Goal: Task Accomplishment & Management: Manage account settings

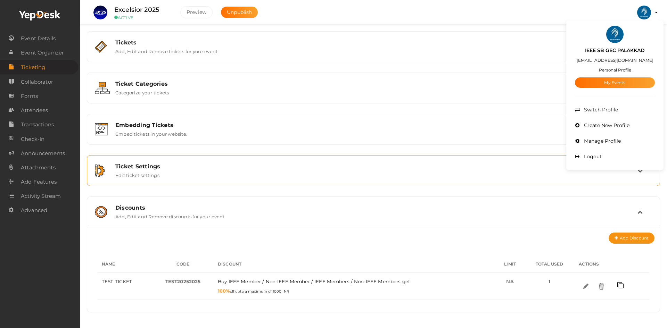
click at [160, 182] on div "Ticket Settings Edit ticket settings" at bounding box center [374, 170] width 566 height 23
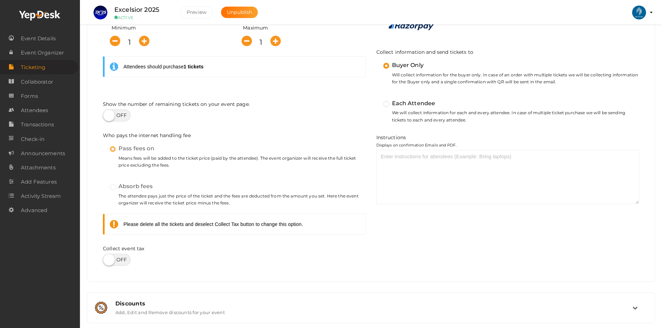
scroll to position [262, 0]
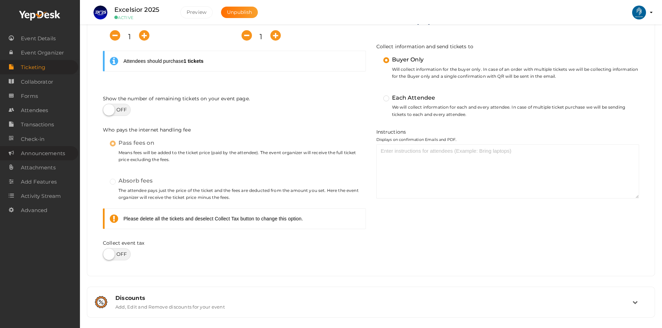
click at [26, 155] on span "Announcements" at bounding box center [43, 154] width 44 height 14
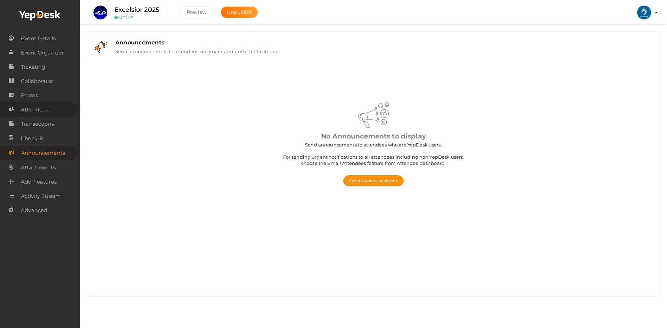
click at [36, 111] on span "Attendees" at bounding box center [34, 110] width 27 height 14
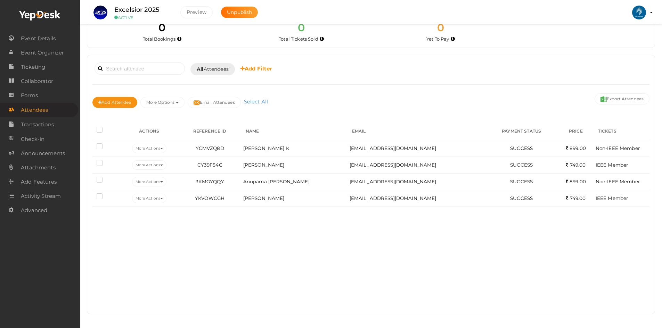
scroll to position [16, 0]
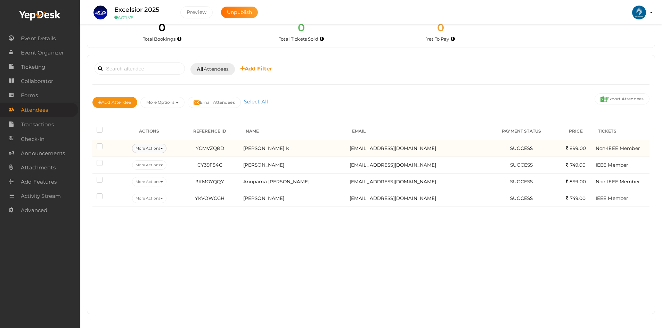
click at [150, 147] on button "More Actions" at bounding box center [149, 148] width 34 height 9
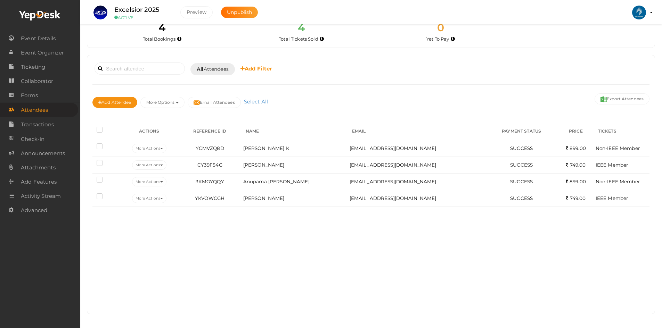
scroll to position [0, 0]
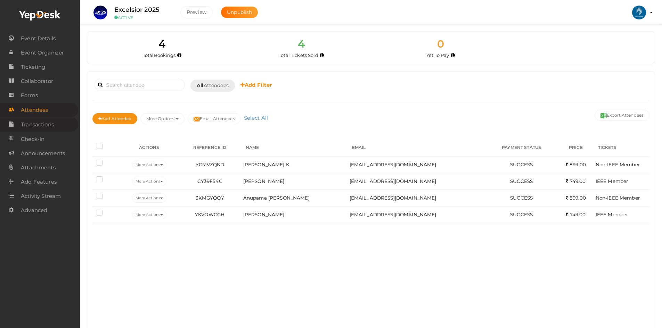
click at [40, 122] on span "Transactions" at bounding box center [37, 125] width 33 height 14
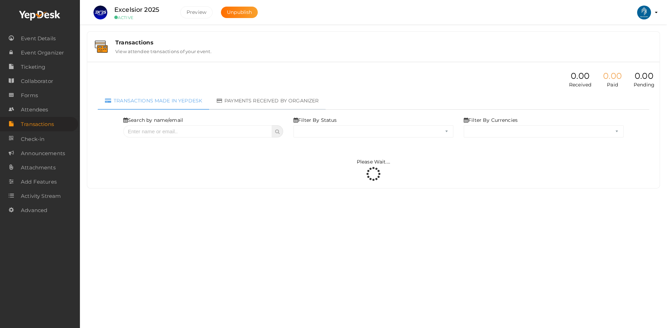
select select "ALL"
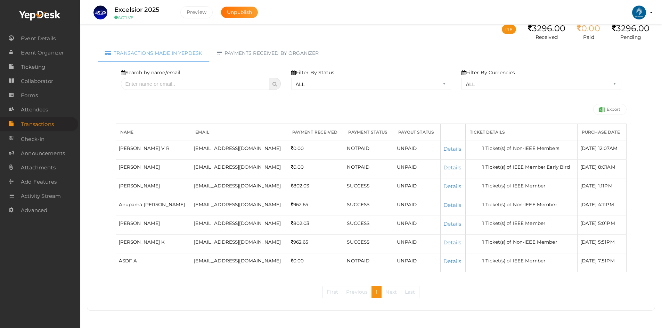
scroll to position [77, 0]
click at [458, 263] on link "Details" at bounding box center [453, 261] width 18 height 7
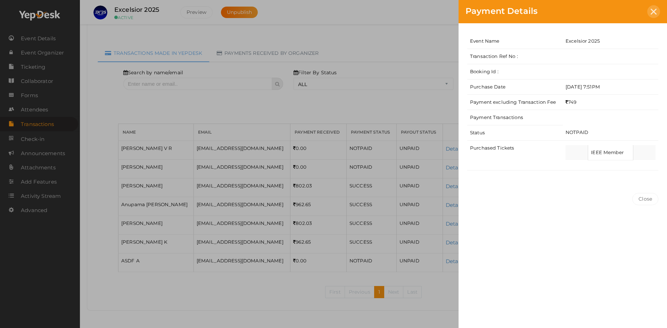
click at [652, 17] on div at bounding box center [654, 11] width 13 height 13
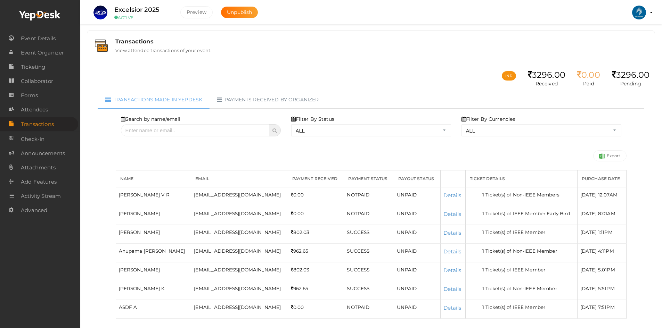
scroll to position [0, 0]
click at [56, 140] on link "Check-in" at bounding box center [39, 139] width 78 height 14
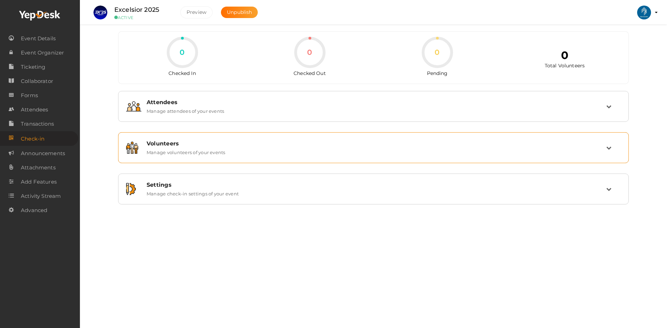
click at [167, 143] on div "Volunteers" at bounding box center [377, 143] width 460 height 7
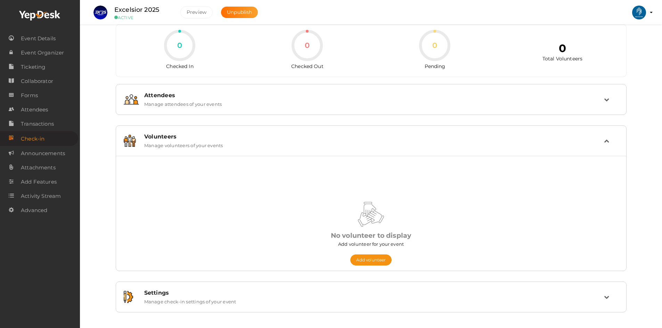
scroll to position [9, 0]
click at [364, 255] on button "Add volunteer" at bounding box center [371, 258] width 42 height 11
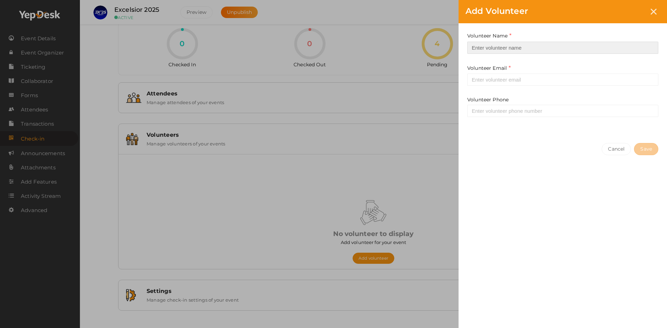
click at [501, 51] on input at bounding box center [563, 48] width 191 height 12
type input "Devika V R"
click at [496, 79] on input "email" at bounding box center [563, 80] width 191 height 12
click at [488, 81] on input "email" at bounding box center [563, 80] width 191 height 12
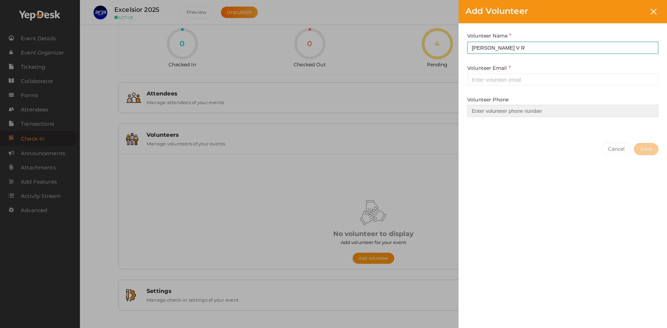
click at [500, 112] on input at bounding box center [563, 111] width 191 height 12
click at [492, 170] on div "Cancel Save" at bounding box center [563, 163] width 209 height 54
click at [651, 13] on icon at bounding box center [654, 12] width 6 height 6
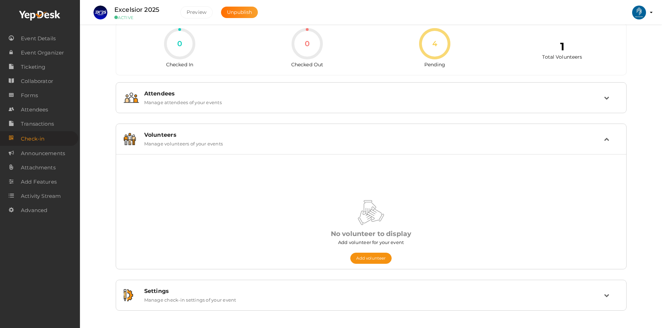
click at [633, 51] on div "0 Checked In 0 Checked Out 4 Pending 1 Total Volunteers Attendees Manage attend…" at bounding box center [371, 159] width 582 height 337
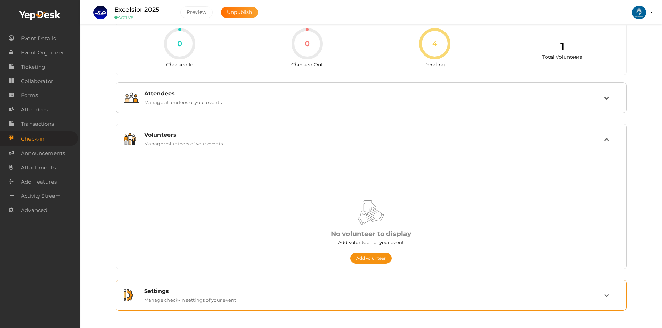
click at [172, 300] on label "Manage check-in settings of your event" at bounding box center [190, 299] width 92 height 8
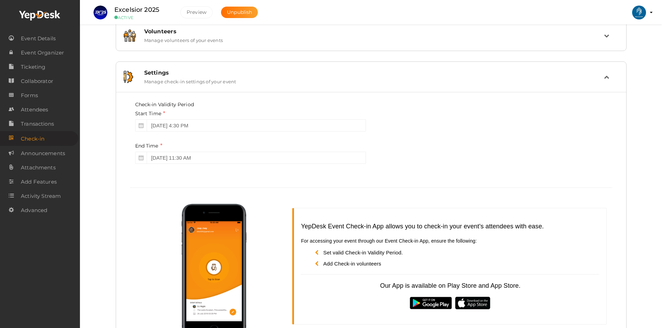
scroll to position [147, 0]
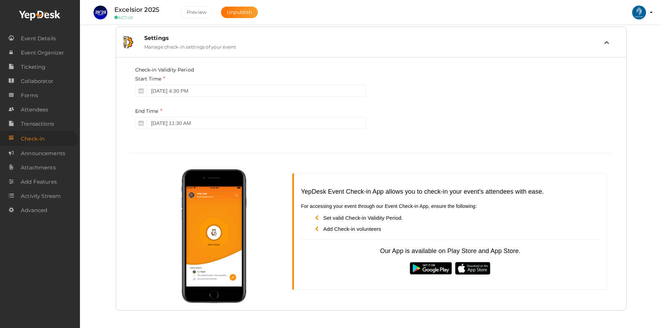
click at [427, 266] on img at bounding box center [430, 269] width 43 height 14
click at [474, 268] on img at bounding box center [473, 268] width 38 height 15
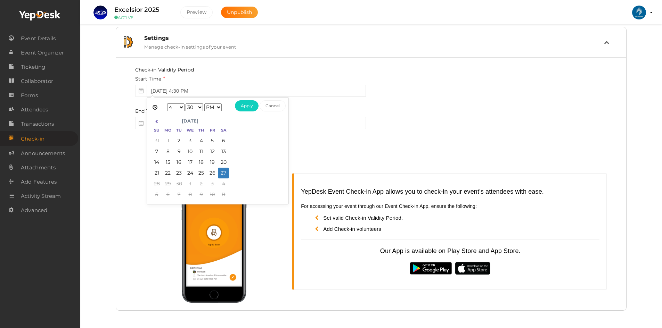
click at [222, 91] on input "[DATE] 4:30 PM" at bounding box center [256, 91] width 219 height 12
click at [286, 78] on div "Start Time September 27, 2025 4:30 PM" at bounding box center [250, 86] width 231 height 22
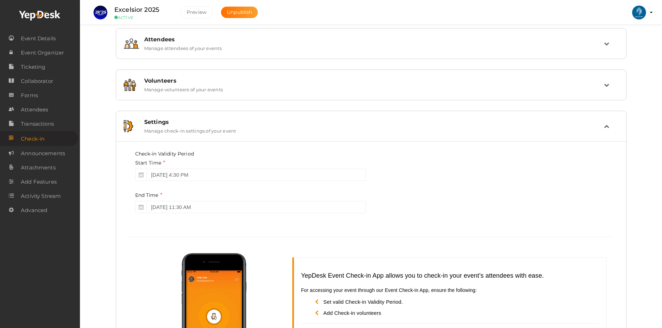
scroll to position [0, 0]
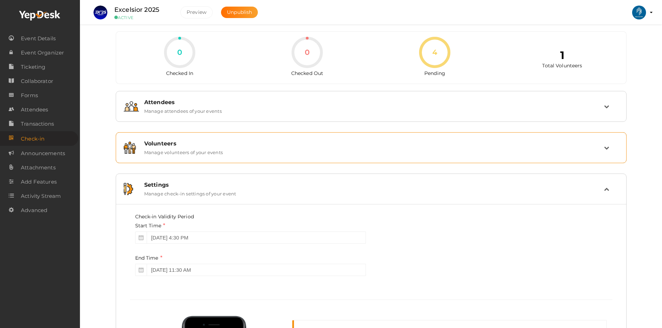
click at [229, 153] on div "Volunteers Manage volunteers of your events" at bounding box center [371, 147] width 465 height 15
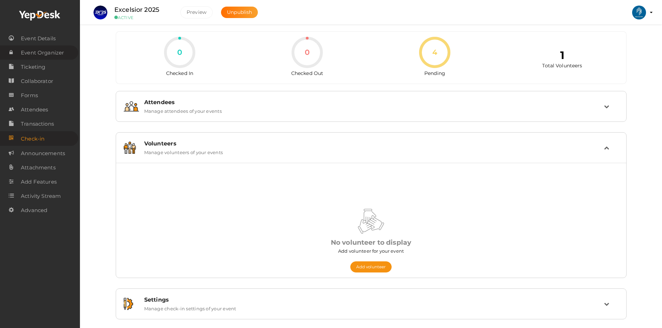
click at [32, 49] on span "Event Organizer" at bounding box center [42, 53] width 43 height 14
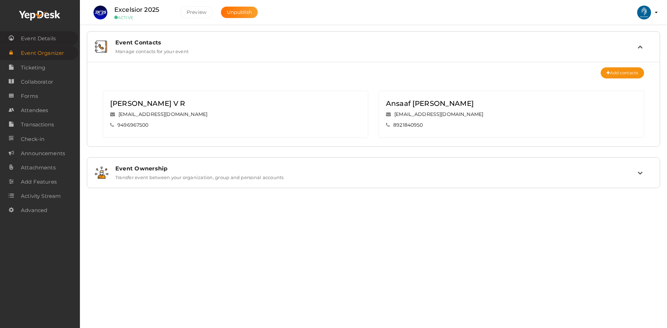
click at [33, 36] on span "Event Details" at bounding box center [38, 39] width 35 height 14
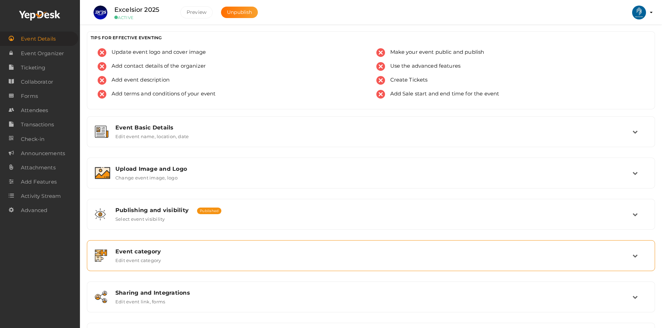
click at [166, 247] on div "Event category Edit event category" at bounding box center [371, 255] width 561 height 23
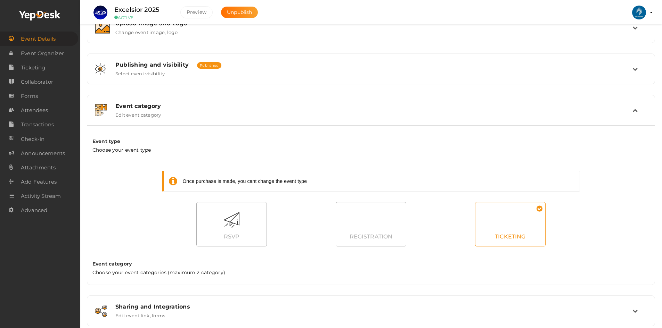
scroll to position [203, 0]
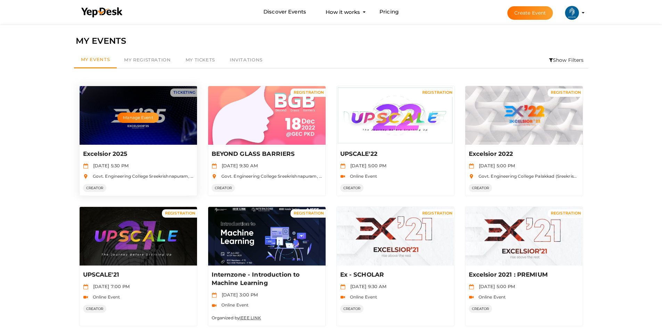
click at [133, 108] on div "Manage Event" at bounding box center [138, 115] width 117 height 59
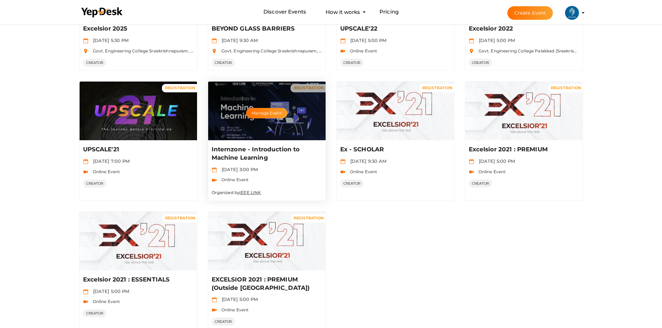
scroll to position [145, 0]
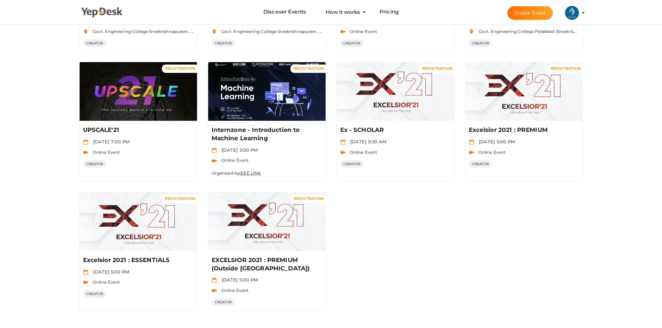
click at [104, 11] on use at bounding box center [101, 12] width 41 height 10
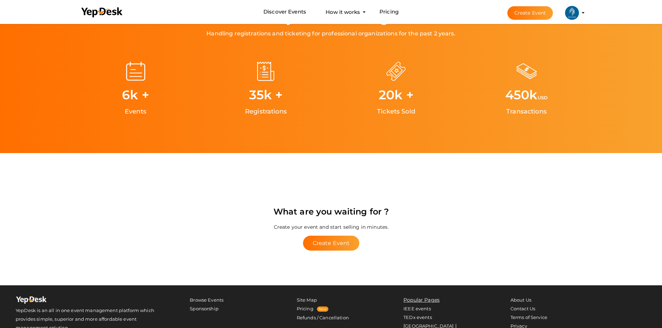
scroll to position [1355, 0]
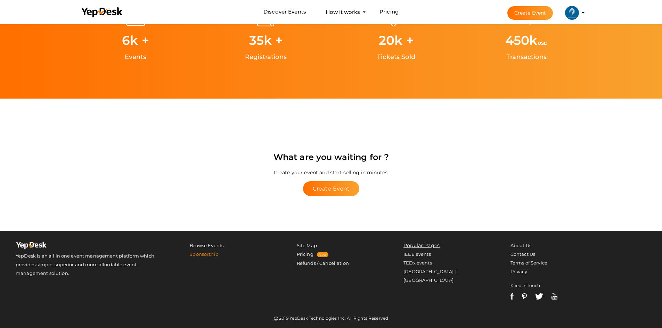
click at [202, 254] on link "Sponsorship" at bounding box center [204, 255] width 29 height 6
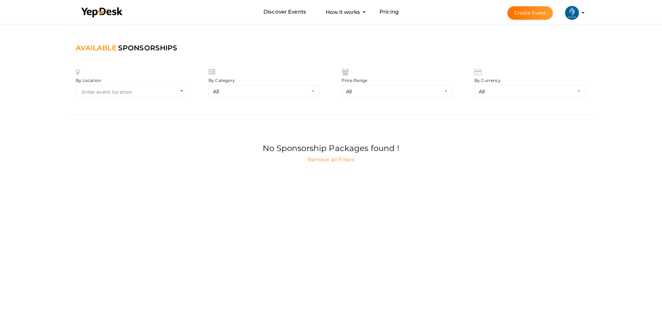
click at [325, 161] on link "Remove all Filters" at bounding box center [331, 159] width 47 height 7
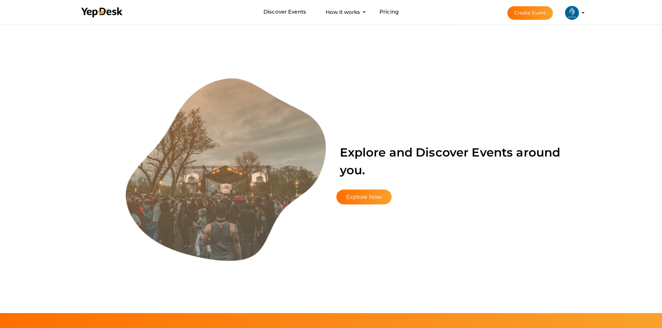
scroll to position [938, 0]
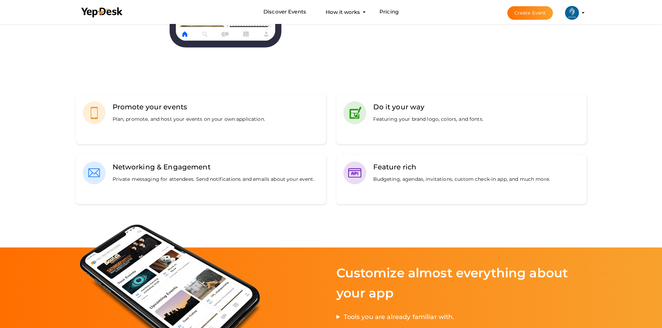
scroll to position [556, 0]
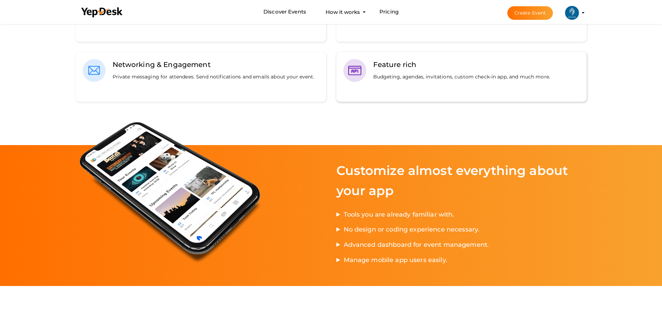
click at [393, 72] on div "Feature rich Budgeting, agendas, invitations, custom check-in app, and much mor…" at bounding box center [458, 77] width 184 height 36
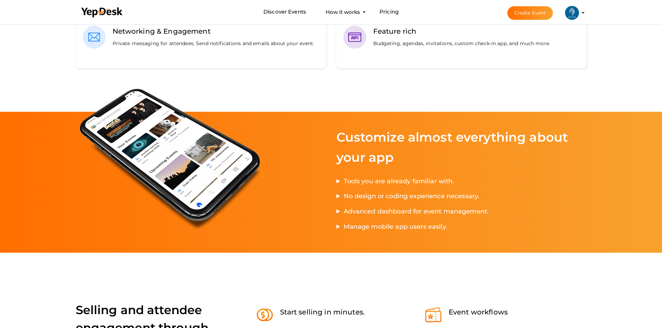
scroll to position [626, 0]
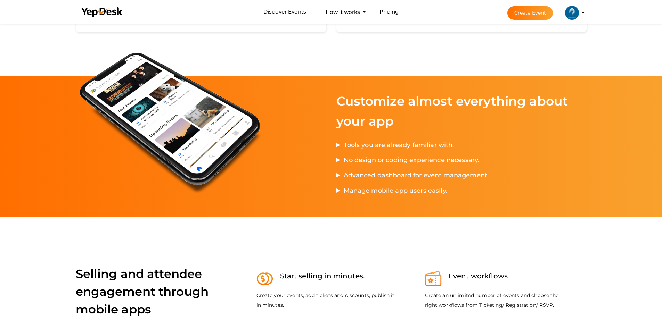
click at [338, 147] on img at bounding box center [338, 145] width 4 height 4
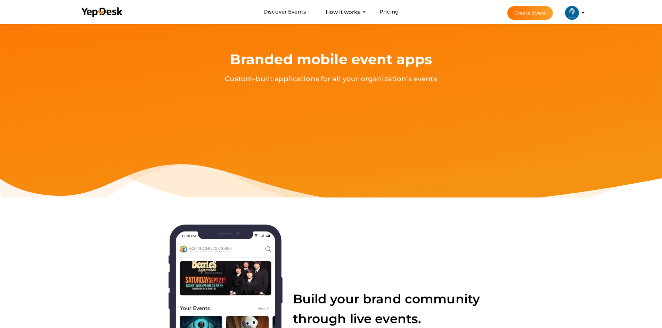
scroll to position [0, 0]
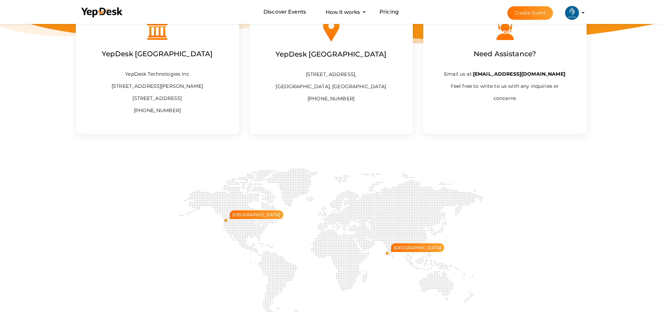
scroll to position [139, 0]
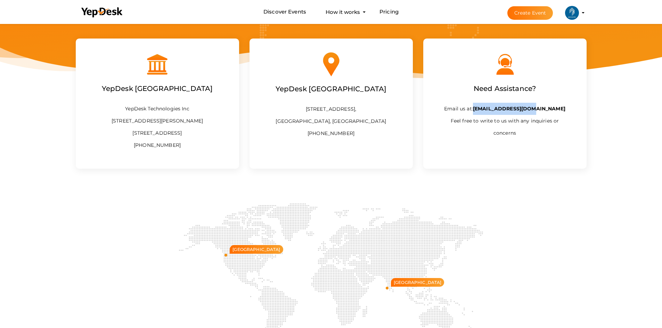
drag, startPoint x: 489, startPoint y: 108, endPoint x: 553, endPoint y: 107, distance: 63.3
click at [553, 107] on p "Email us at: support@yepdesk.com Feel free to write to us with any inquiries or…" at bounding box center [505, 121] width 143 height 36
copy b "support@yepdesk.com"
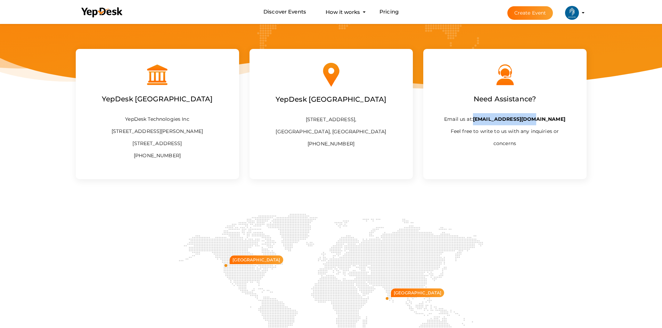
scroll to position [58, 0]
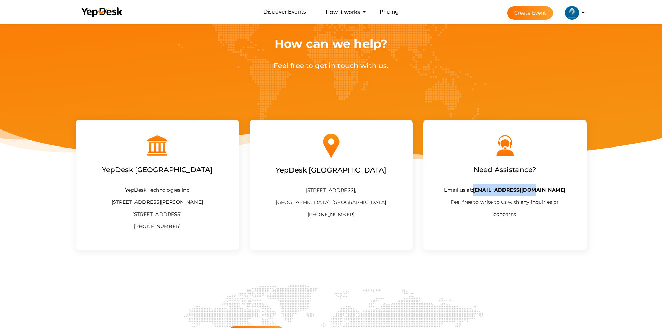
drag, startPoint x: 313, startPoint y: 226, endPoint x: 357, endPoint y: 225, distance: 43.5
click at [357, 221] on p "3rd Floor, Amstor Building, Technopark Phase 1, Thiruvananthapuram, Kerala, Ind…" at bounding box center [331, 203] width 143 height 36
copy p "+91 9207633322"
click at [411, 212] on div "YepDesk INDIA 3rd Floor, Amstor Building, Technopark Phase 1, Thiruvananthapura…" at bounding box center [331, 185] width 163 height 130
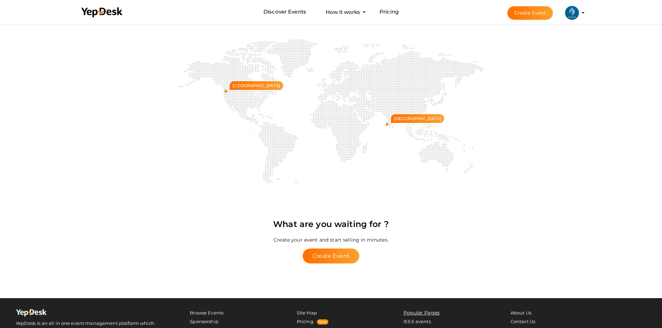
scroll to position [371, 0]
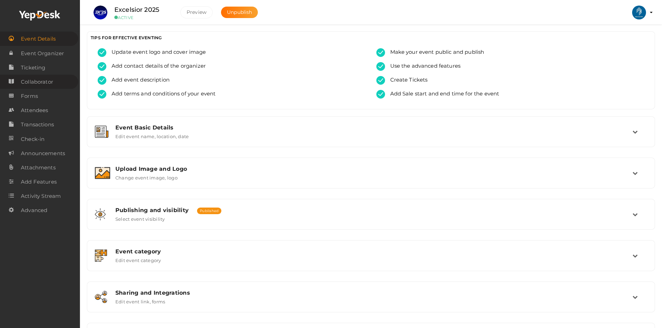
click at [30, 84] on span "Collaborator" at bounding box center [37, 82] width 32 height 14
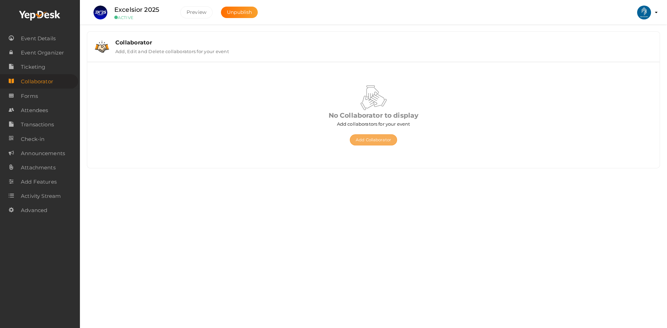
click at [375, 138] on button "Add Collaborator" at bounding box center [373, 140] width 47 height 11
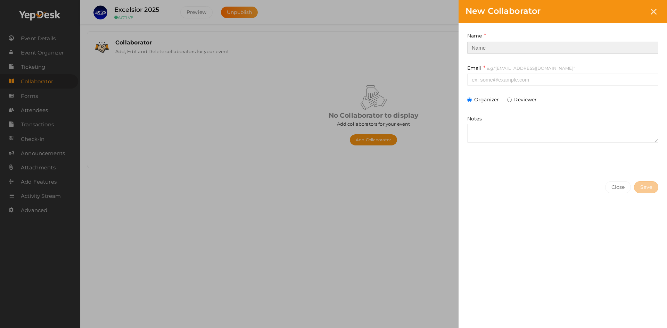
click at [502, 43] on input at bounding box center [563, 48] width 191 height 12
type input "IEEE IAS SBC GEC PALAKKAD"
click at [503, 74] on input at bounding box center [563, 80] width 191 height 12
click at [492, 81] on input at bounding box center [563, 80] width 191 height 12
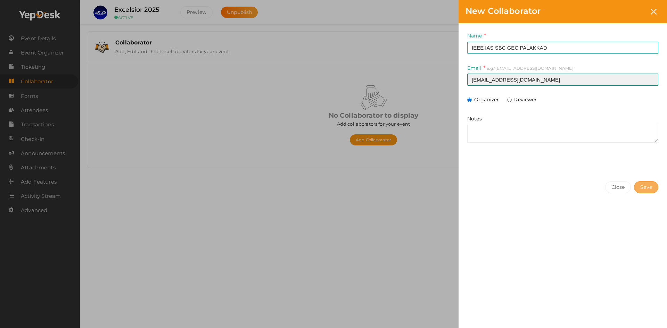
type input "[EMAIL_ADDRESS][DOMAIN_NAME]"
click at [645, 189] on span "Save" at bounding box center [647, 187] width 12 height 7
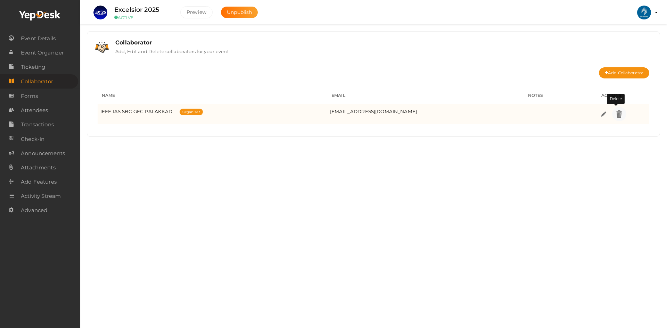
click at [616, 111] on img at bounding box center [620, 114] width 8 height 8
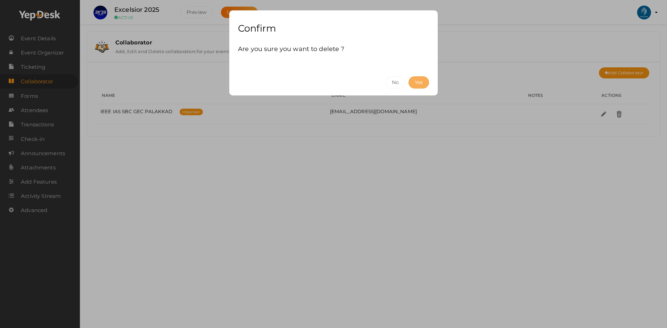
click at [417, 83] on button "Yes" at bounding box center [419, 82] width 21 height 12
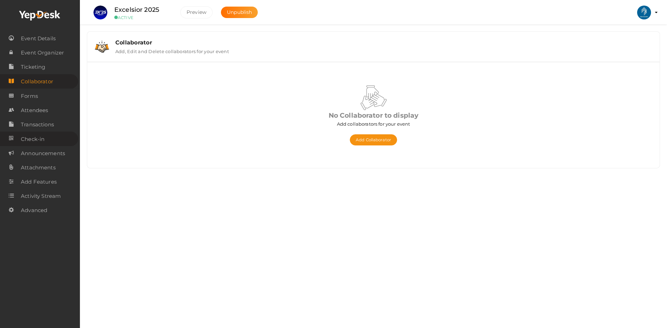
click at [31, 136] on span "Check-in" at bounding box center [33, 139] width 24 height 14
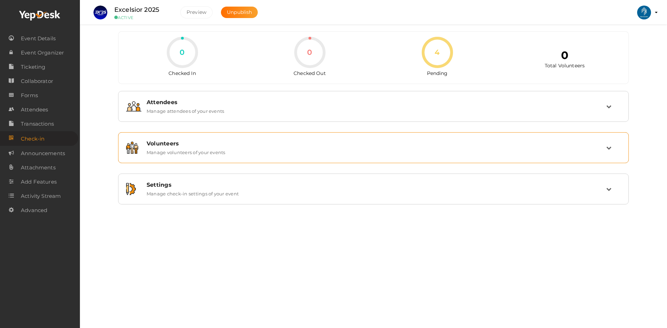
click at [199, 155] on div "Volunteers Manage volunteers of your events" at bounding box center [373, 147] width 503 height 23
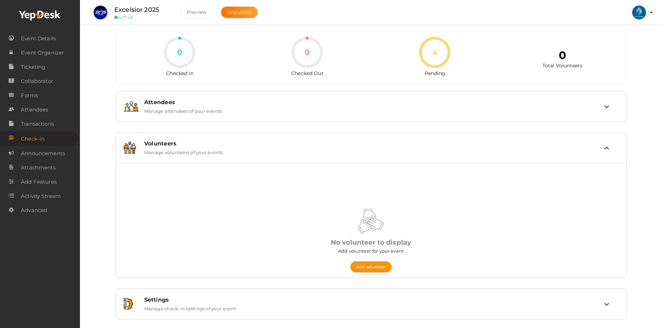
scroll to position [9, 0]
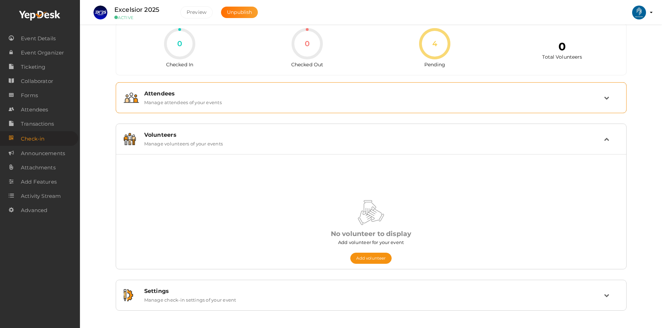
click at [203, 111] on div "Attendees Manage attendees of your events" at bounding box center [371, 97] width 511 height 31
click at [205, 105] on div "Attendees Manage attendees of your events" at bounding box center [371, 97] width 503 height 23
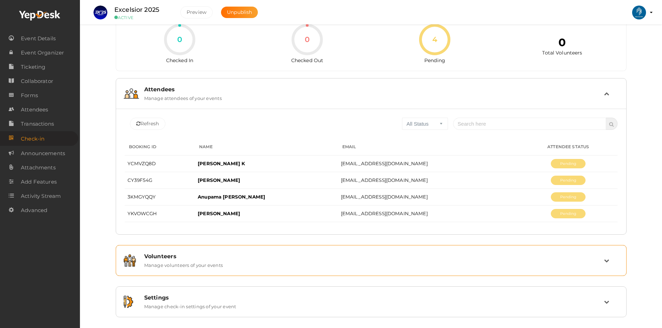
scroll to position [19, 0]
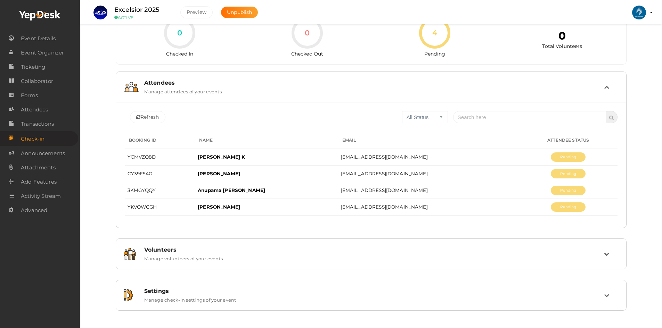
click at [394, 315] on div "Attendees Manage attendees of your events Refresh All Status Checked In Checked…" at bounding box center [371, 197] width 511 height 250
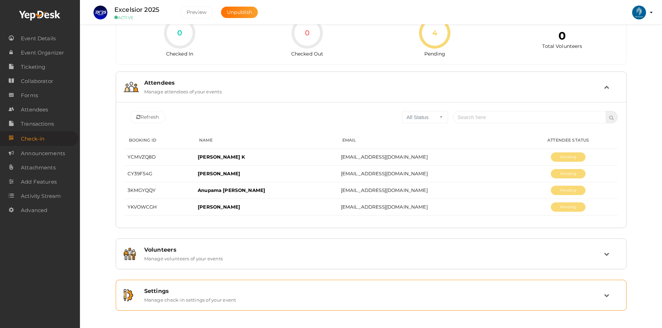
click at [381, 301] on div "Settings Manage check-in settings of your event" at bounding box center [371, 295] width 465 height 15
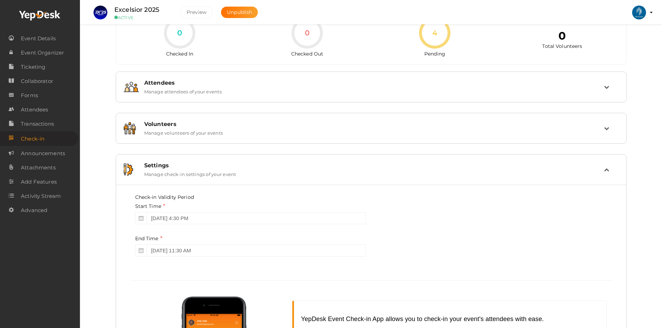
scroll to position [124, 0]
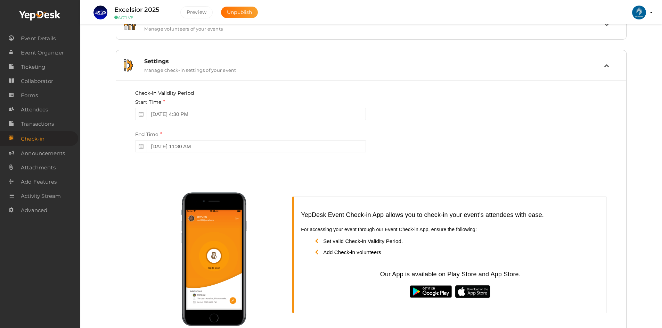
click at [229, 113] on input "[DATE] 4:30 PM" at bounding box center [256, 114] width 219 height 12
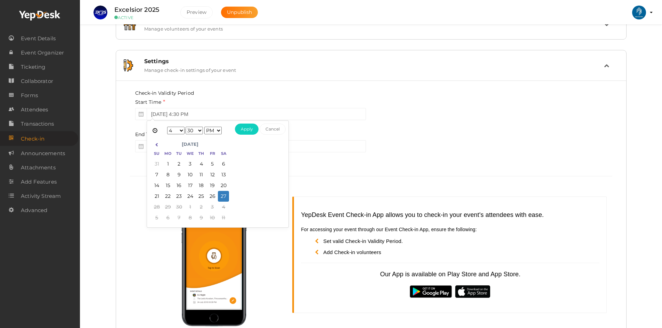
click at [180, 131] on select "1 2 3 4 5 6 7 8 9 10 11 12" at bounding box center [175, 131] width 17 height 8
click at [369, 126] on div "Check-in Validity Period Start Time [DATE] 4:30 PM End Time [DATE] 11:30 AM See…" at bounding box center [250, 126] width 241 height 73
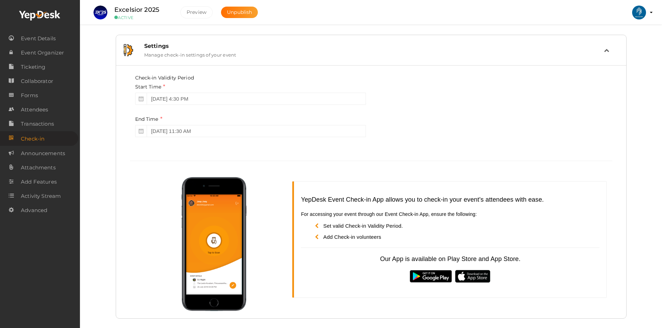
scroll to position [147, 0]
